Goal: Task Accomplishment & Management: Manage account settings

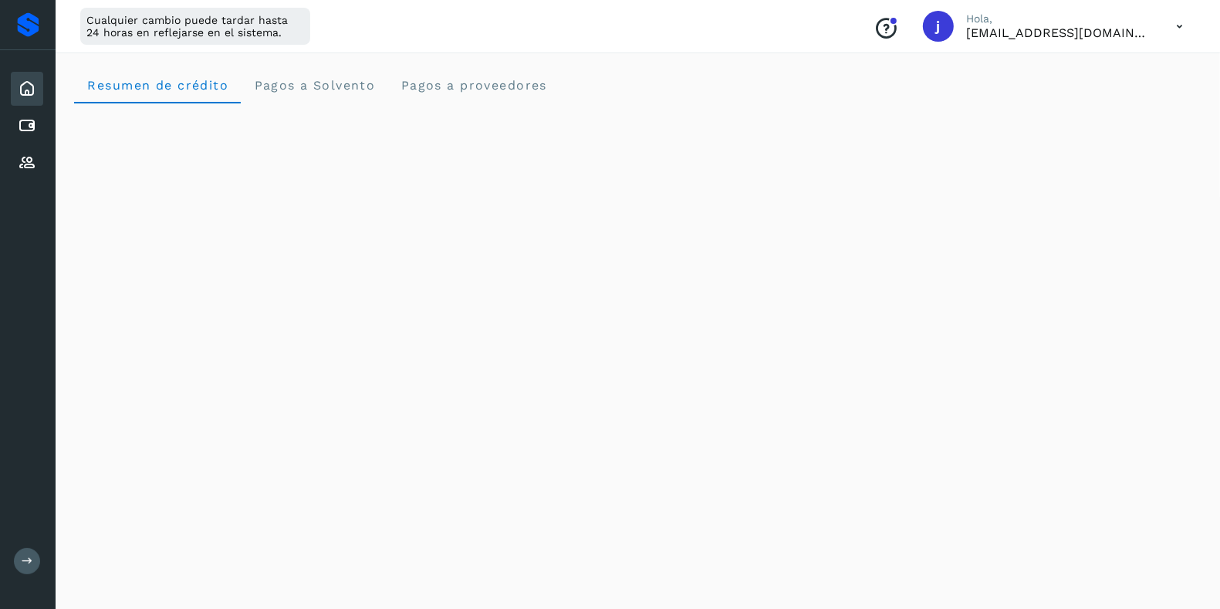
scroll to position [133, 0]
click at [1182, 19] on icon at bounding box center [1180, 27] width 32 height 32
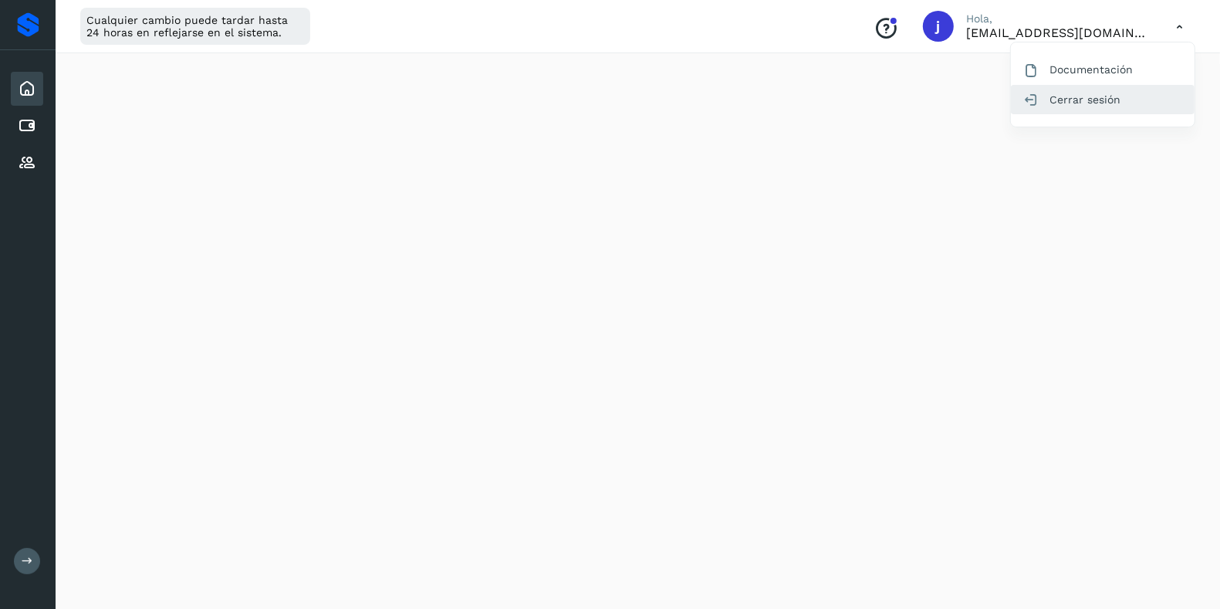
click at [1070, 91] on div "Cerrar sesión" at bounding box center [1103, 99] width 184 height 29
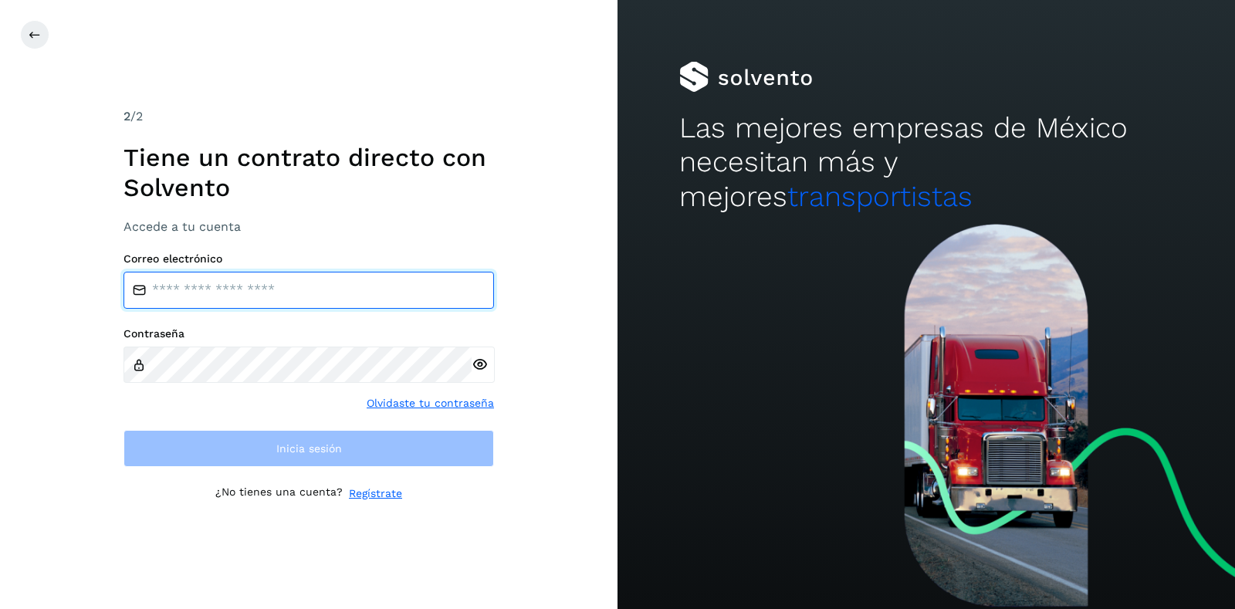
click at [227, 285] on input "email" at bounding box center [309, 290] width 371 height 37
type input "**********"
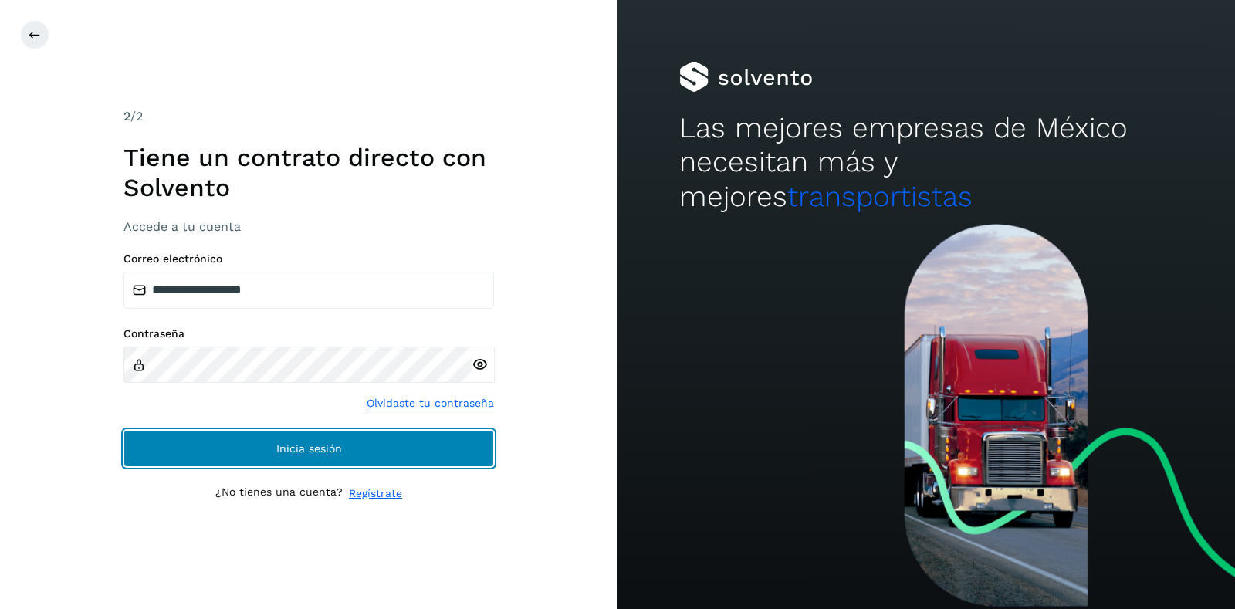
click at [405, 439] on button "Inicia sesión" at bounding box center [309, 448] width 371 height 37
